Goal: Task Accomplishment & Management: Use online tool/utility

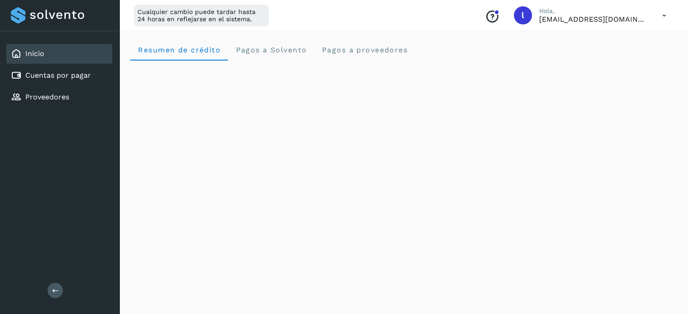
click at [652, 18] on div "Conoce nuestros beneficios l Hola, [EMAIL_ADDRESS][DOMAIN_NAME]" at bounding box center [576, 15] width 196 height 21
click at [666, 13] on icon at bounding box center [664, 15] width 19 height 19
click at [590, 62] on div "Cerrar sesión" at bounding box center [619, 58] width 108 height 17
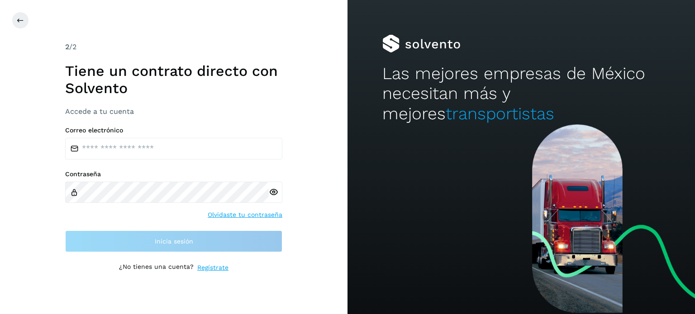
drag, startPoint x: 168, startPoint y: 175, endPoint x: 159, endPoint y: 150, distance: 27.1
click at [166, 174] on label "Contraseña" at bounding box center [173, 175] width 217 height 8
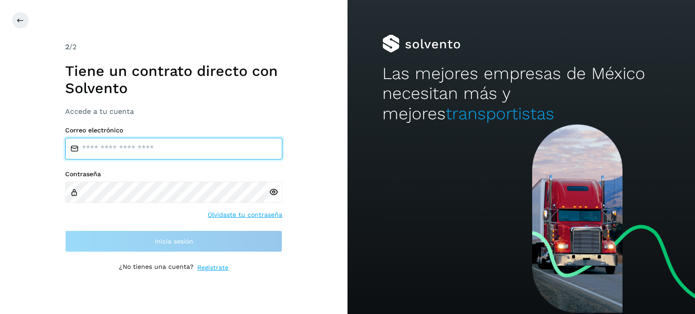
click at [158, 150] on input "email" at bounding box center [173, 149] width 217 height 22
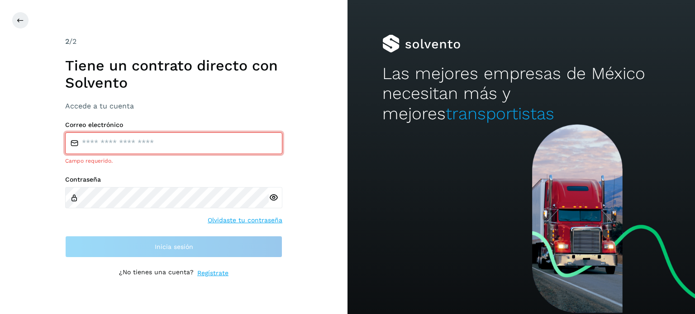
type input "**********"
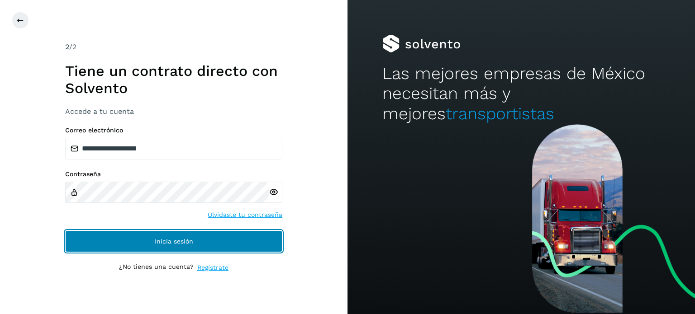
click at [138, 237] on button "Inicia sesión" at bounding box center [173, 242] width 217 height 22
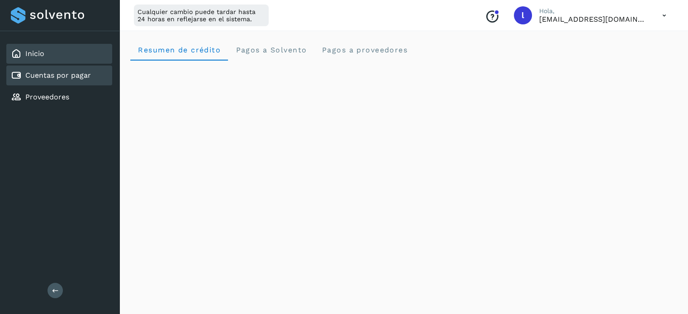
click at [57, 79] on div "Cuentas por pagar" at bounding box center [51, 75] width 80 height 11
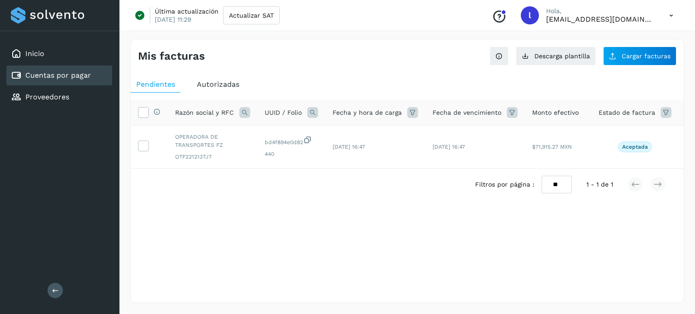
click at [47, 77] on link "Cuentas por pagar" at bounding box center [58, 75] width 66 height 9
click at [49, 100] on link "Proveedores" at bounding box center [47, 97] width 44 height 9
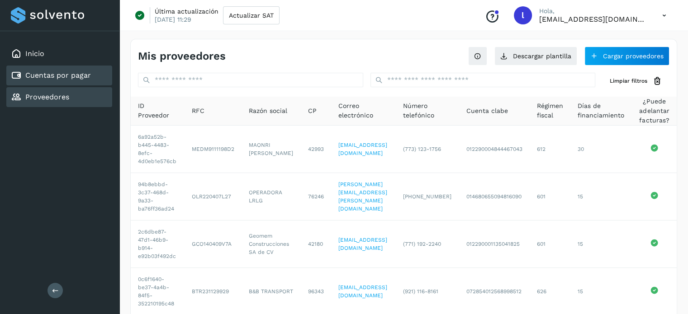
click at [61, 72] on link "Cuentas por pagar" at bounding box center [58, 75] width 66 height 9
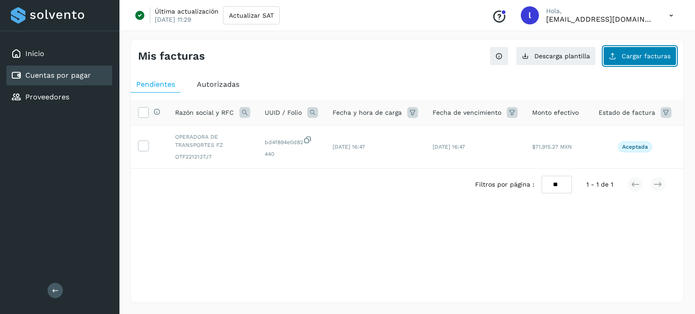
click at [630, 58] on span "Cargar facturas" at bounding box center [645, 56] width 49 height 6
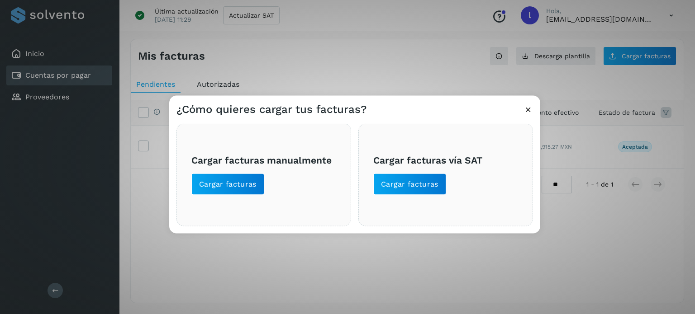
click at [529, 107] on icon at bounding box center [527, 108] width 9 height 9
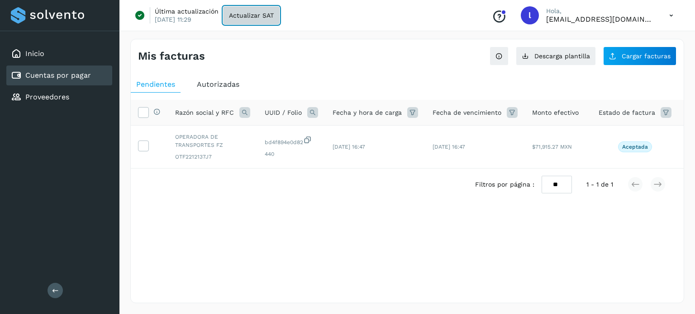
click at [241, 12] on span "Actualizar SAT" at bounding box center [251, 15] width 45 height 6
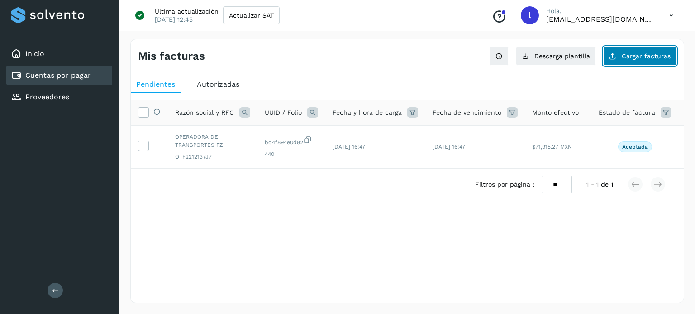
click at [649, 58] on span "Cargar facturas" at bounding box center [645, 56] width 49 height 6
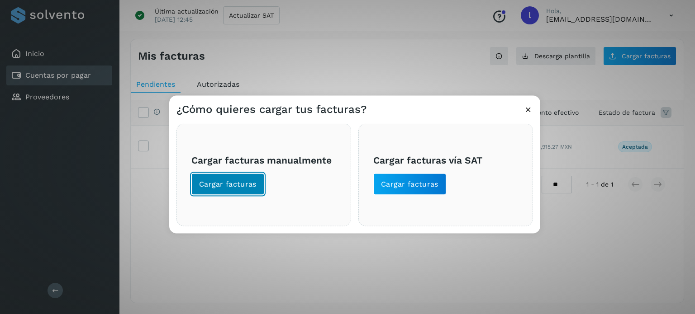
click at [242, 191] on button "Cargar facturas" at bounding box center [227, 184] width 73 height 22
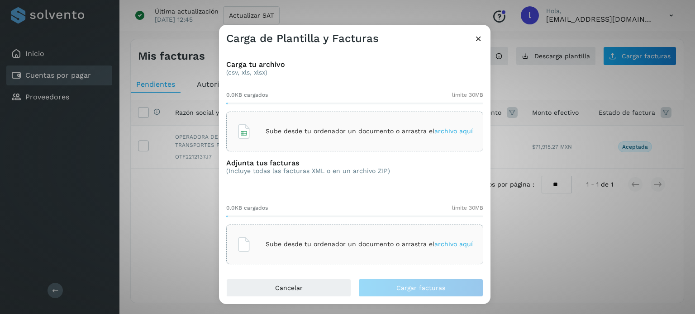
click at [480, 41] on icon at bounding box center [478, 38] width 9 height 9
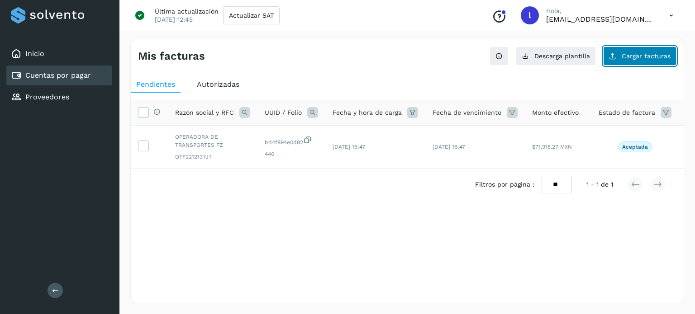
click at [616, 59] on icon at bounding box center [612, 55] width 7 height 7
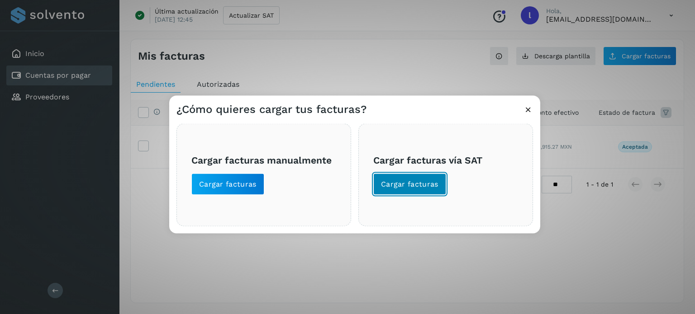
click at [423, 191] on button "Cargar facturas" at bounding box center [409, 184] width 73 height 22
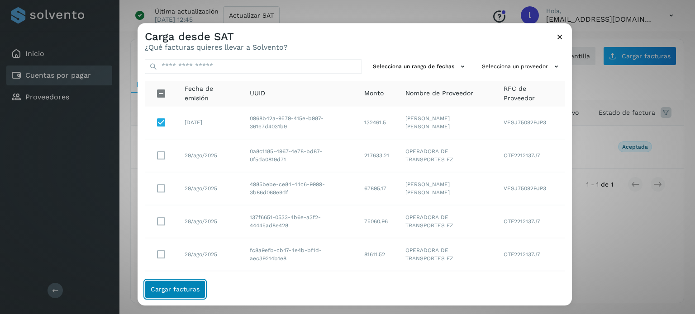
click at [183, 287] on span "Cargar facturas" at bounding box center [175, 289] width 49 height 6
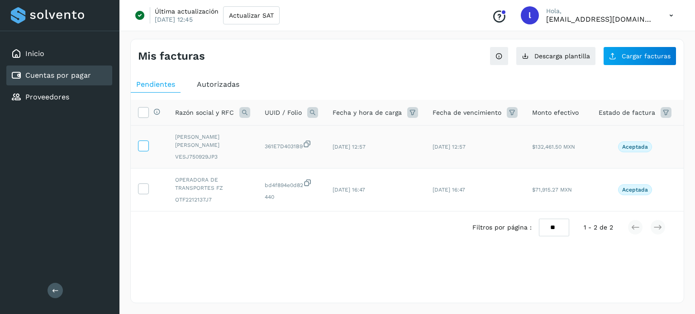
click at [144, 147] on icon at bounding box center [142, 145] width 9 height 9
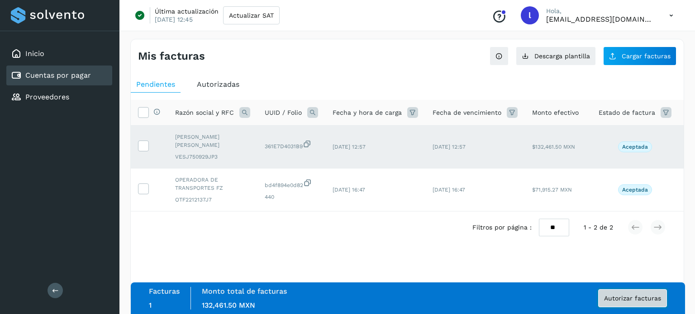
click at [630, 296] on span "Autorizar facturas" at bounding box center [632, 298] width 57 height 6
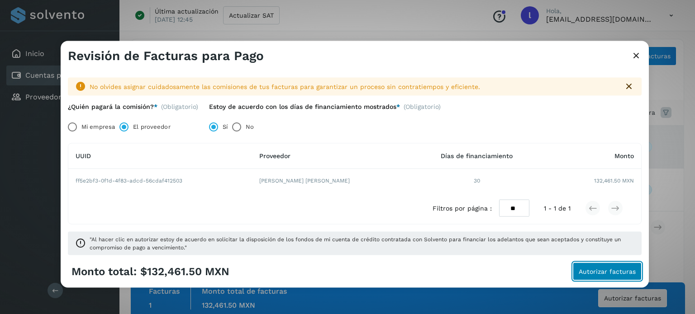
click at [601, 273] on span "Autorizar facturas" at bounding box center [607, 272] width 57 height 6
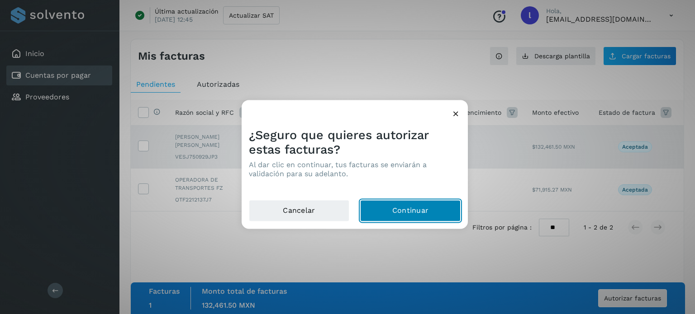
click at [418, 214] on button "Continuar" at bounding box center [410, 211] width 100 height 22
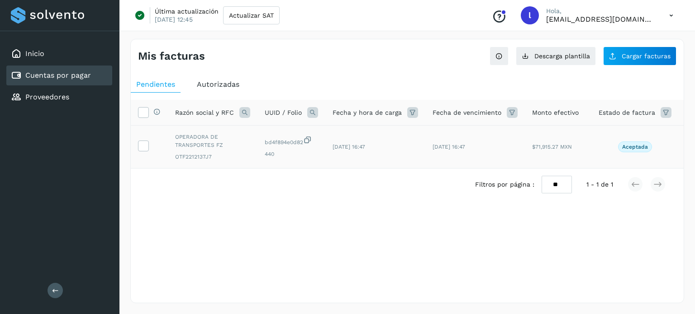
click at [351, 140] on td "[DATE] 16:47" at bounding box center [375, 147] width 100 height 43
